Goal: Find specific page/section: Find specific page/section

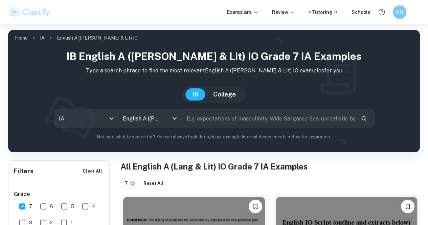
click at [213, 117] on input "text" at bounding box center [268, 118] width 173 height 19
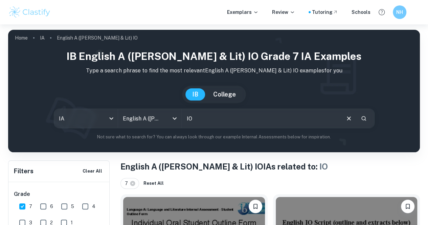
click at [210, 119] on input "IO" at bounding box center [261, 118] width 158 height 19
click at [210, 119] on input "IO or" at bounding box center [261, 118] width 158 height 19
type input "IO oral"
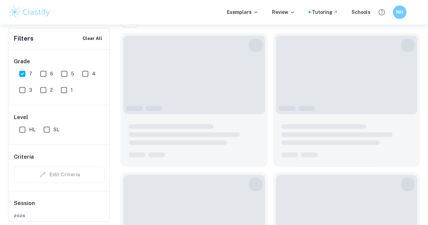
scroll to position [165, 0]
